Goal: Information Seeking & Learning: Learn about a topic

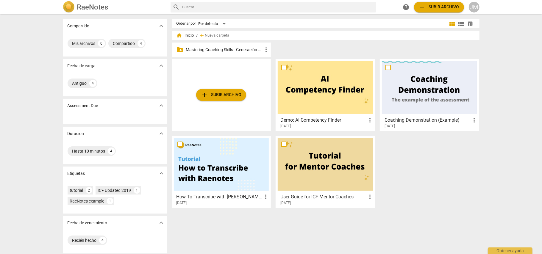
click at [234, 49] on p "Mastering Coaching Skills - Generación 32" at bounding box center [224, 50] width 77 height 6
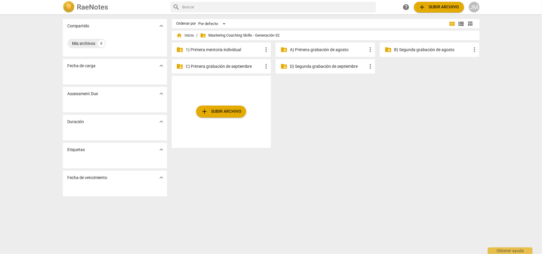
click at [341, 49] on p "A) Primera grabación de agosto" at bounding box center [328, 50] width 77 height 6
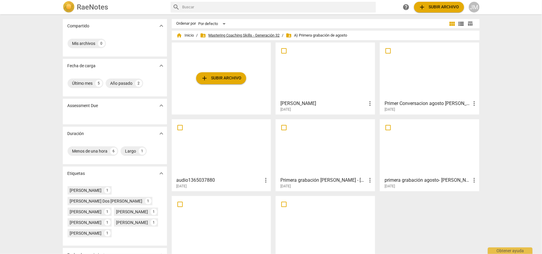
click at [247, 33] on span "folder_shared Mastering Coaching Skills - Generación 32" at bounding box center [240, 35] width 80 height 6
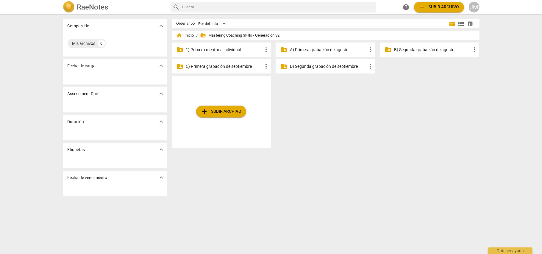
click at [330, 49] on p "A) Primera grabación de agosto" at bounding box center [328, 50] width 77 height 6
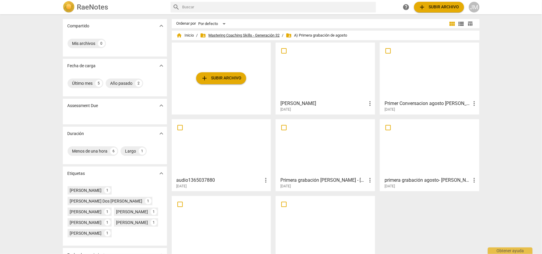
click at [216, 35] on span "folder_shared Mastering Coaching Skills - Generación 32" at bounding box center [240, 35] width 80 height 6
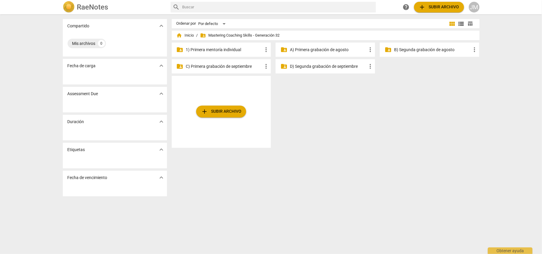
click at [231, 48] on p "1) Primera mentoría individual" at bounding box center [224, 50] width 77 height 6
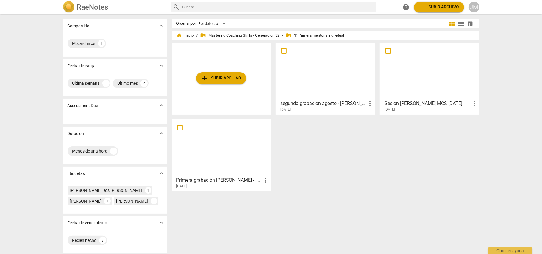
click at [238, 179] on h3 "Primera grabación [PERSON_NAME] - [PERSON_NAME]" at bounding box center [220, 180] width 86 height 7
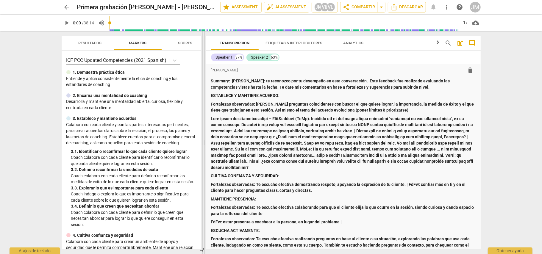
drag, startPoint x: 272, startPoint y: 88, endPoint x: 204, endPoint y: 84, distance: 68.1
click at [204, 84] on span at bounding box center [204, 142] width 4 height 223
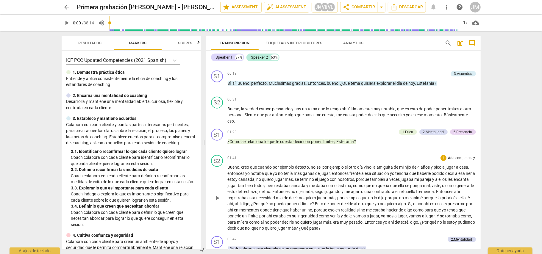
scroll to position [437, 0]
